Goal: Navigation & Orientation: Find specific page/section

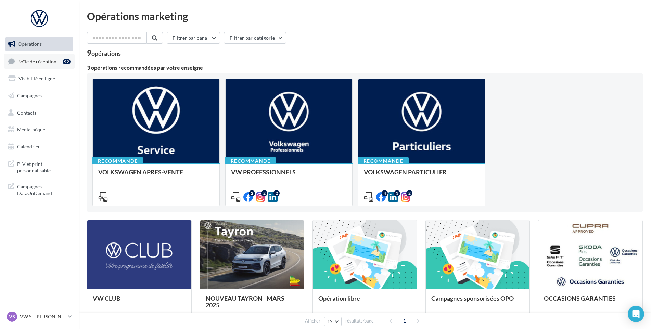
drag, startPoint x: 42, startPoint y: 58, endPoint x: 57, endPoint y: 59, distance: 14.4
click at [42, 58] on link "Boîte de réception 92" at bounding box center [39, 61] width 70 height 15
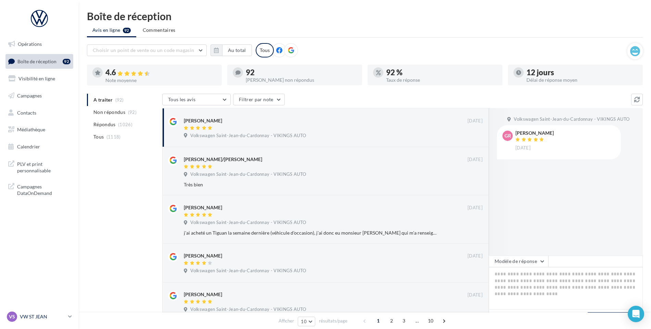
click at [46, 319] on p "VW ST JEAN" at bounding box center [43, 316] width 46 height 7
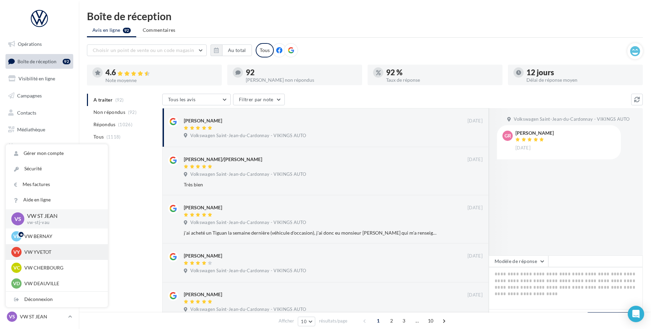
scroll to position [220, 0]
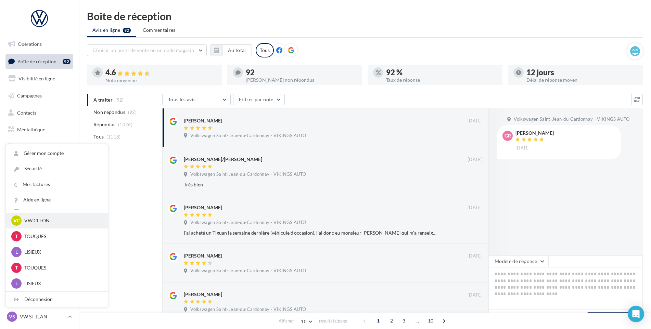
click at [54, 223] on p "VW CLEON" at bounding box center [61, 220] width 75 height 7
